Goal: Transaction & Acquisition: Book appointment/travel/reservation

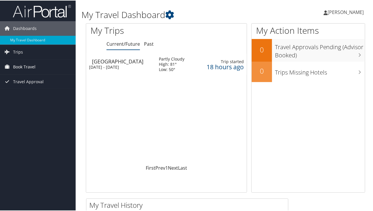
click at [28, 65] on span "Book Travel" at bounding box center [24, 66] width 22 height 15
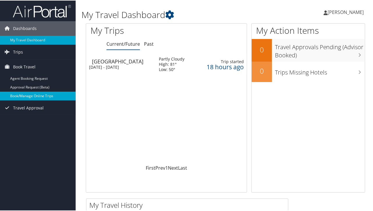
click at [47, 96] on link "Book/Manage Online Trips" at bounding box center [38, 95] width 76 height 9
